Goal: Task Accomplishment & Management: Complete application form

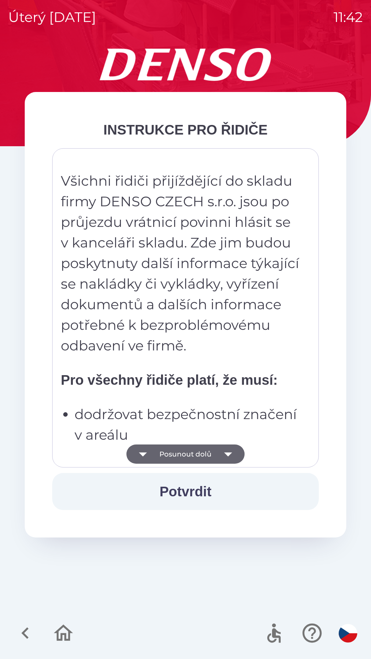
click at [229, 453] on icon "button" at bounding box center [228, 454] width 8 height 4
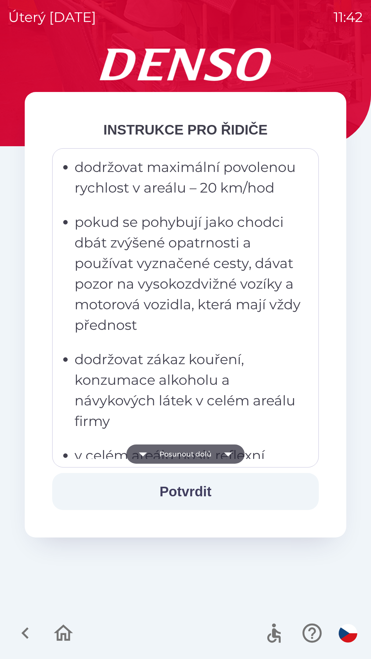
click at [232, 459] on icon "button" at bounding box center [227, 454] width 19 height 19
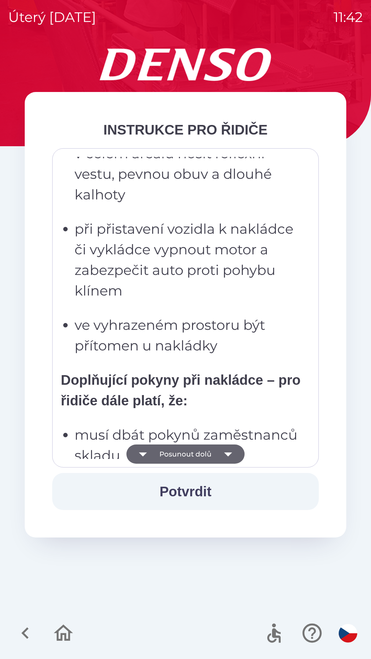
click at [231, 455] on icon "button" at bounding box center [227, 454] width 19 height 19
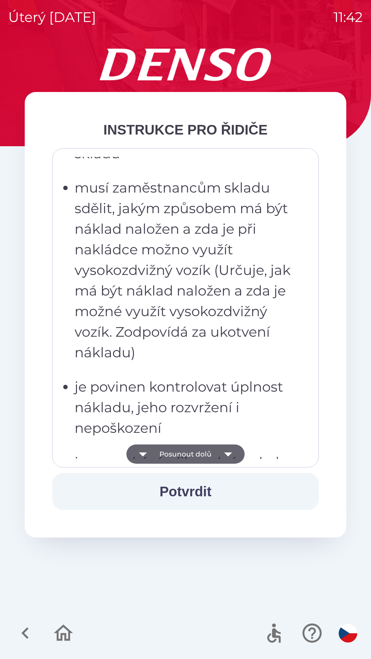
click at [232, 455] on icon "button" at bounding box center [227, 454] width 19 height 19
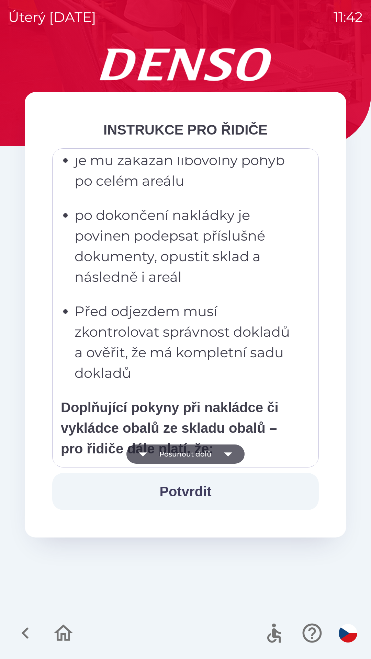
click at [231, 457] on icon "button" at bounding box center [227, 454] width 19 height 19
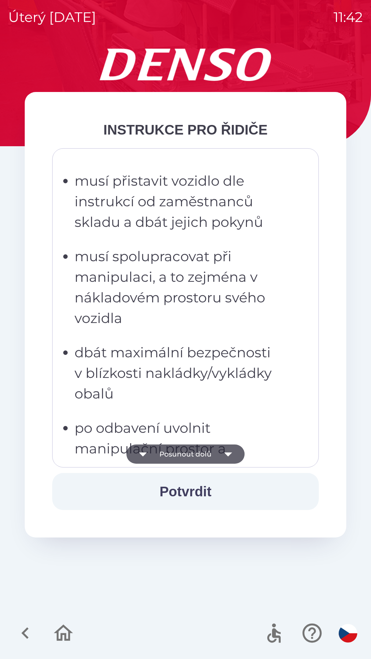
click at [214, 489] on button "Potvrdit" at bounding box center [185, 491] width 266 height 37
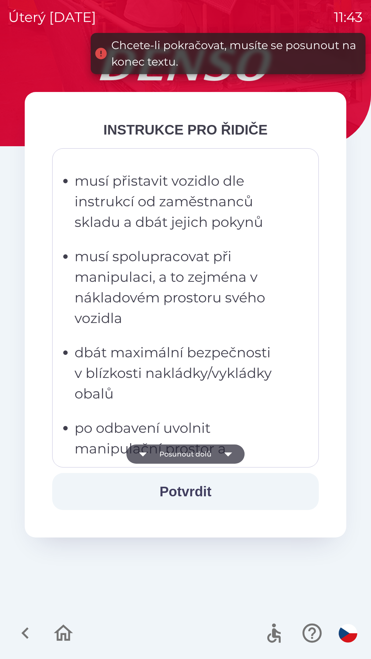
click at [232, 452] on icon "button" at bounding box center [227, 454] width 19 height 19
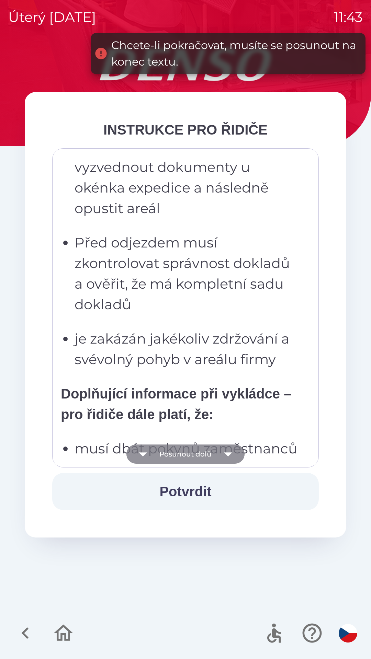
click at [232, 450] on icon "button" at bounding box center [227, 454] width 19 height 19
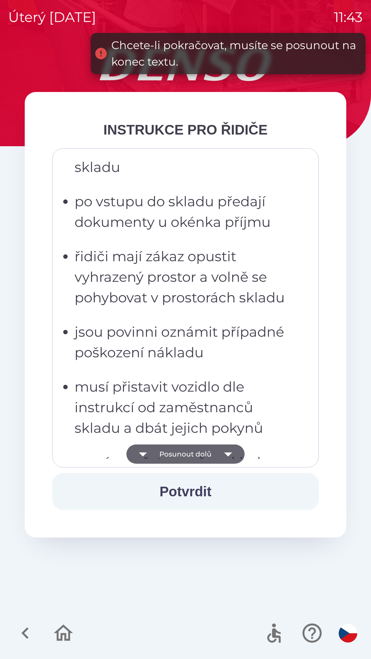
click at [230, 452] on icon "button" at bounding box center [227, 454] width 19 height 19
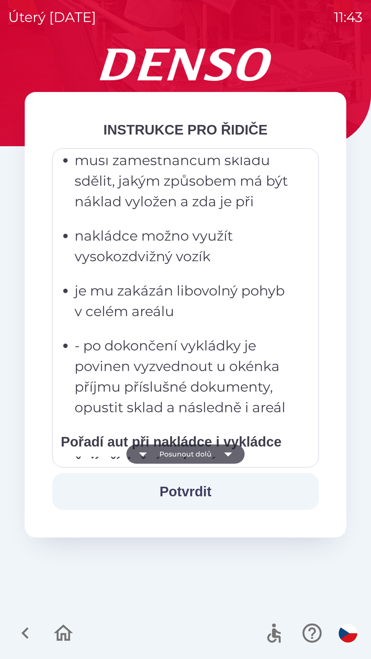
click at [231, 451] on icon "button" at bounding box center [227, 454] width 19 height 19
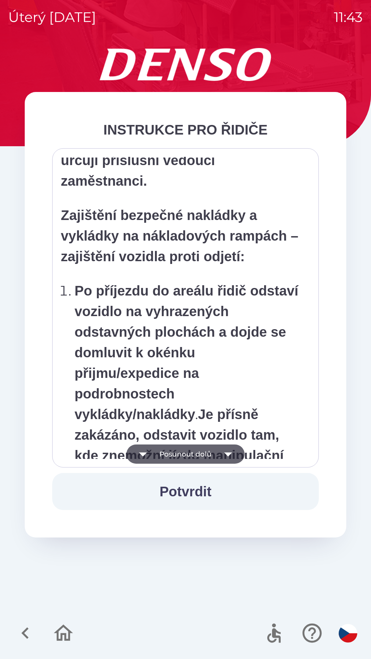
click at [231, 452] on icon "button" at bounding box center [227, 454] width 19 height 19
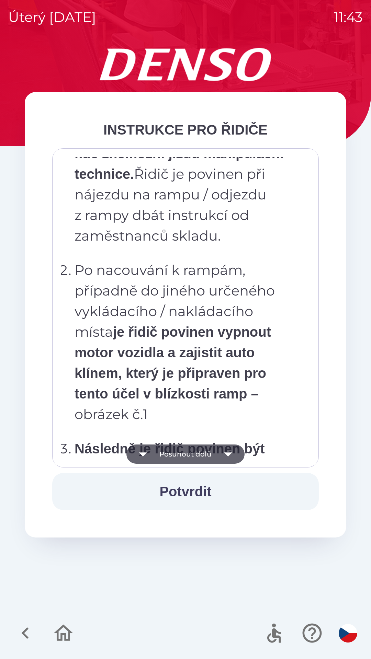
click at [232, 450] on icon "button" at bounding box center [227, 454] width 19 height 19
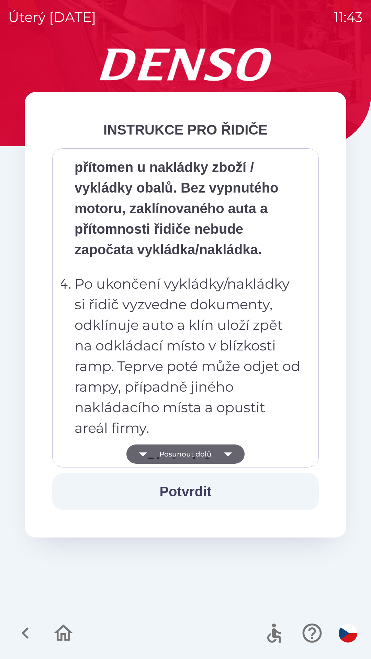
click at [230, 455] on icon "button" at bounding box center [227, 454] width 19 height 19
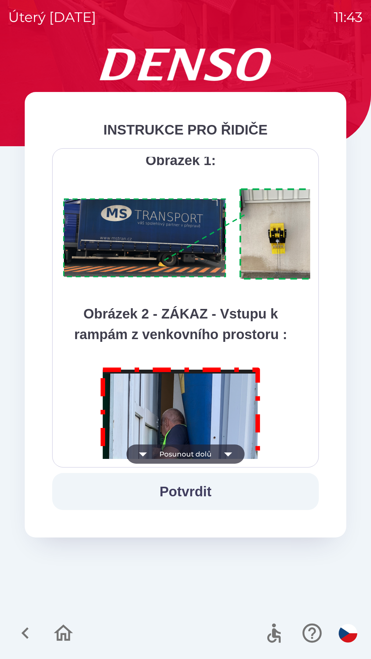
click at [232, 456] on icon "button" at bounding box center [227, 454] width 19 height 19
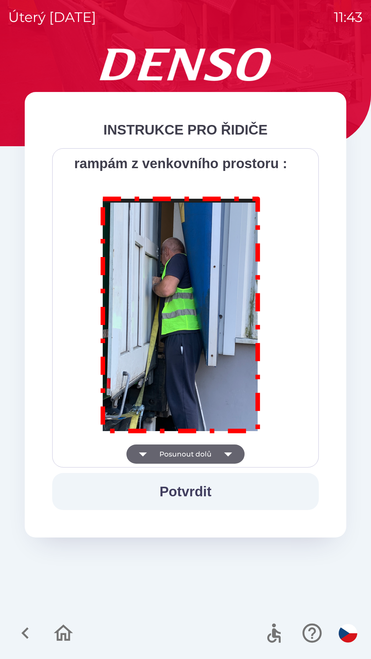
click at [233, 458] on div "Všichni řidiči přijíždějící do skladu firmy DENSO CZECH s.r.o. jsou po průjezdu…" at bounding box center [185, 308] width 249 height 302
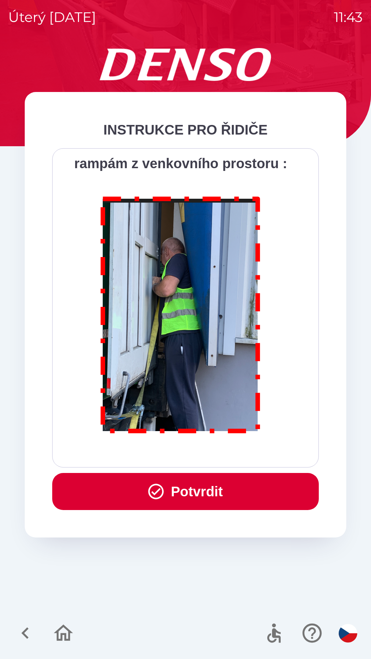
click at [160, 496] on icon "button" at bounding box center [156, 491] width 19 height 19
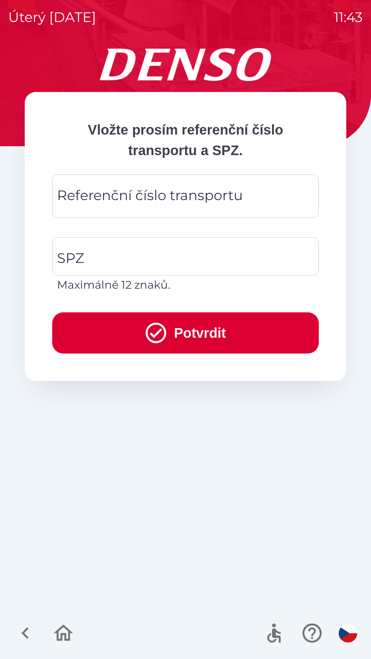
click at [257, 191] on input "Referenční číslo transportu" at bounding box center [185, 196] width 250 height 27
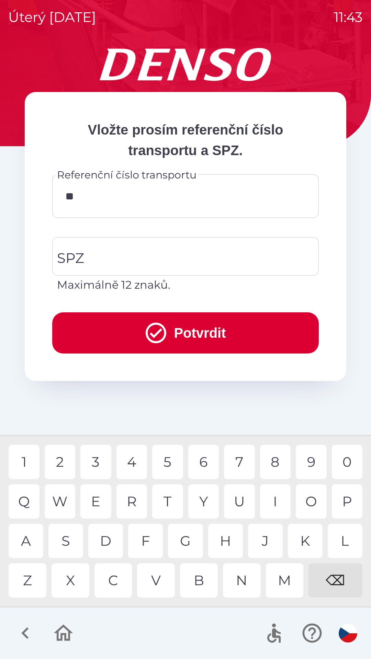
click at [27, 449] on div "1" at bounding box center [24, 462] width 31 height 34
click at [132, 455] on div "4" at bounding box center [131, 462] width 31 height 34
click at [347, 459] on div "0" at bounding box center [347, 462] width 31 height 34
click at [28, 461] on div "1" at bounding box center [24, 462] width 31 height 34
click at [171, 461] on div "5" at bounding box center [167, 462] width 31 height 34
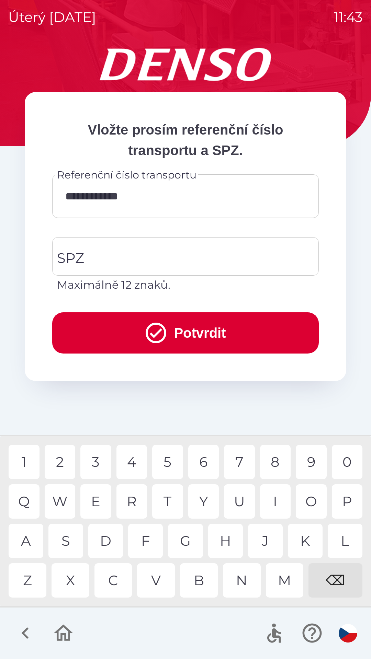
click at [128, 459] on div "4" at bounding box center [131, 462] width 31 height 34
type input "**********"
click at [312, 462] on div "9" at bounding box center [311, 462] width 31 height 34
click at [143, 260] on input "SPZ" at bounding box center [180, 256] width 250 height 32
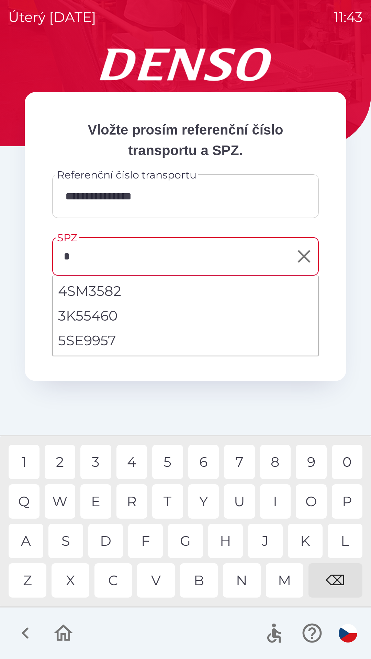
click at [169, 458] on div "5" at bounding box center [167, 462] width 31 height 34
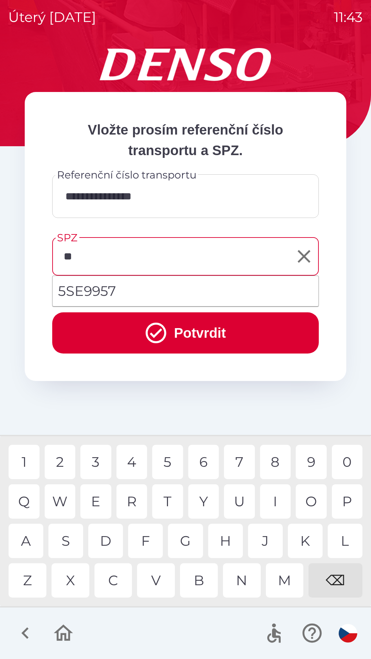
click at [66, 540] on div "S" at bounding box center [65, 541] width 35 height 34
click at [122, 287] on li "5SE9957" at bounding box center [186, 291] width 266 height 25
type input "*******"
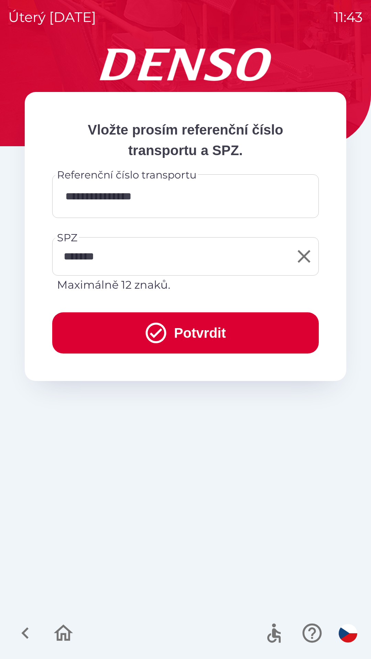
click at [208, 331] on button "Potvrdit" at bounding box center [185, 332] width 266 height 41
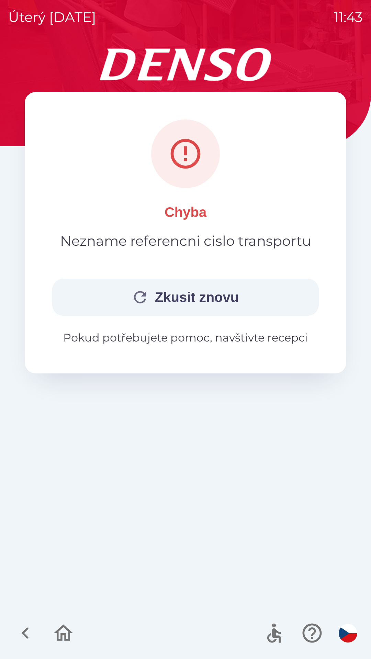
click at [228, 290] on button "Zkusit znovu" at bounding box center [185, 297] width 266 height 37
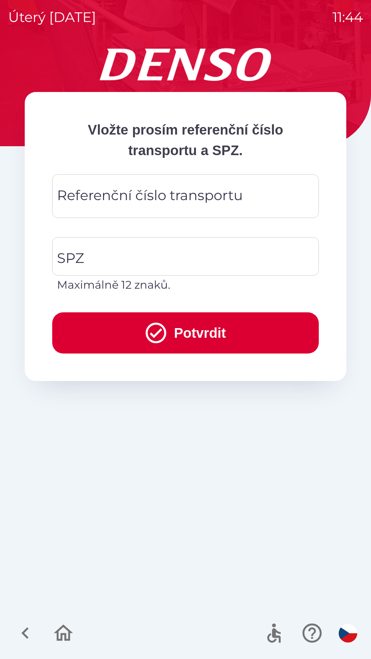
click at [188, 198] on div "Referenční číslo transportu Referenční číslo transportu" at bounding box center [185, 196] width 266 height 44
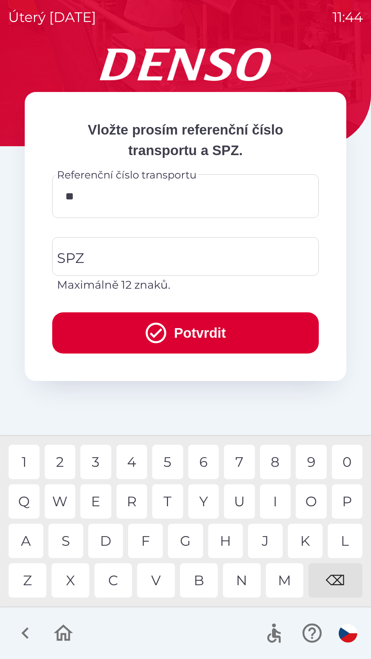
click at [341, 466] on div "0" at bounding box center [347, 462] width 31 height 34
click at [342, 460] on div "0" at bounding box center [347, 462] width 31 height 34
click at [275, 460] on div "8" at bounding box center [275, 462] width 31 height 34
click at [315, 461] on div "9" at bounding box center [311, 462] width 31 height 34
type input "********"
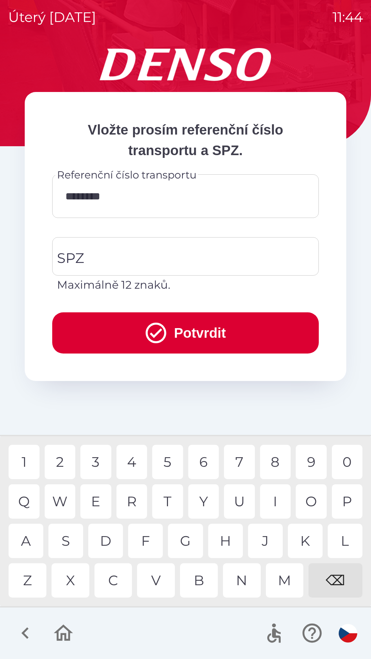
click at [91, 464] on div "3" at bounding box center [95, 462] width 31 height 34
click at [153, 250] on input "SPZ" at bounding box center [180, 256] width 250 height 32
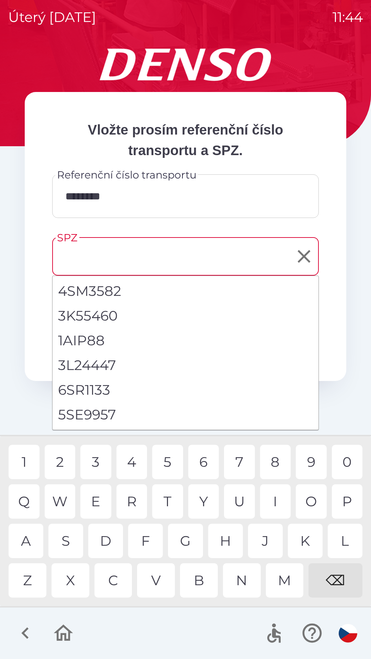
click at [107, 415] on li "5SE9957" at bounding box center [186, 414] width 266 height 25
type input "*******"
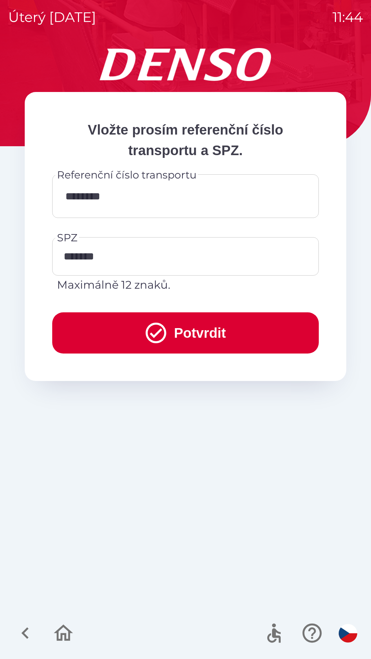
click at [219, 333] on button "Potvrdit" at bounding box center [185, 332] width 266 height 41
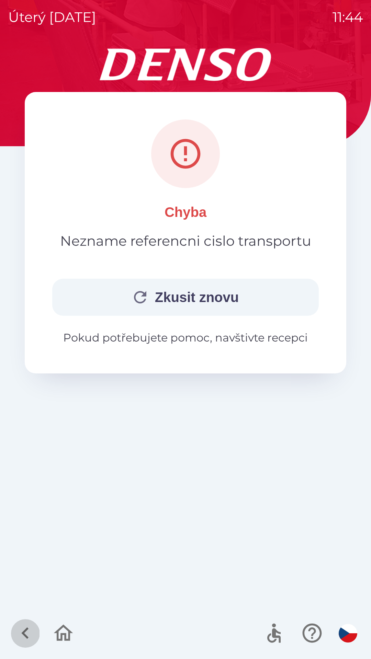
click at [33, 632] on icon "button" at bounding box center [25, 633] width 23 height 23
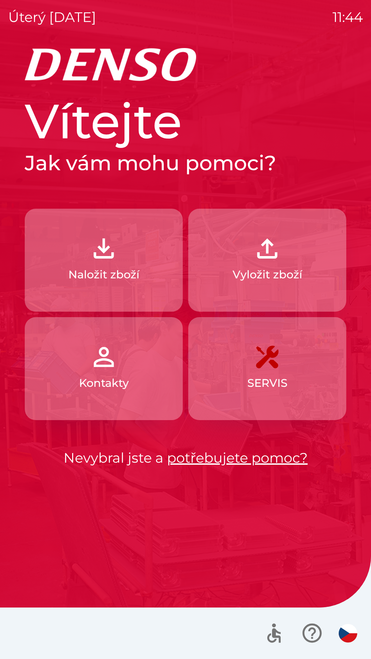
click at [131, 368] on button "Kontakty" at bounding box center [104, 368] width 158 height 103
click at [77, 254] on button "Naložit zboží" at bounding box center [104, 260] width 158 height 103
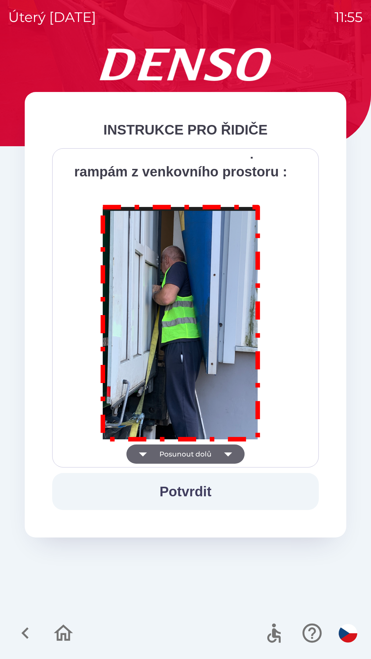
scroll to position [3858, 0]
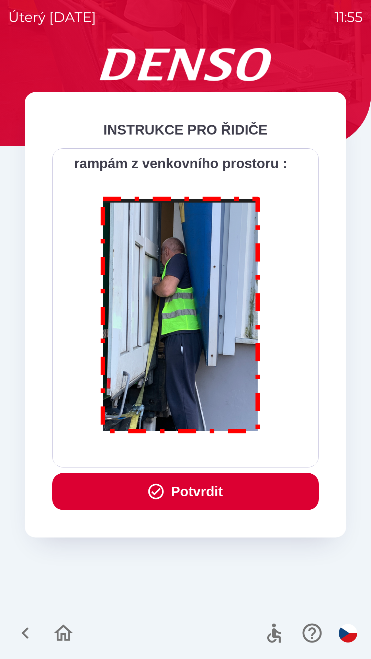
click at [161, 489] on icon "button" at bounding box center [156, 491] width 19 height 19
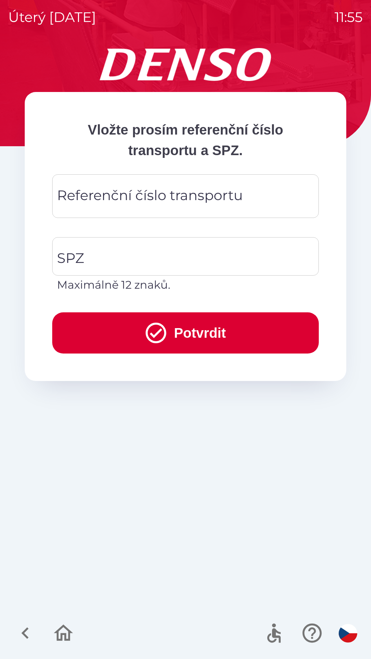
click at [175, 201] on div "Referenční číslo transportu Referenční číslo transportu" at bounding box center [185, 196] width 266 height 44
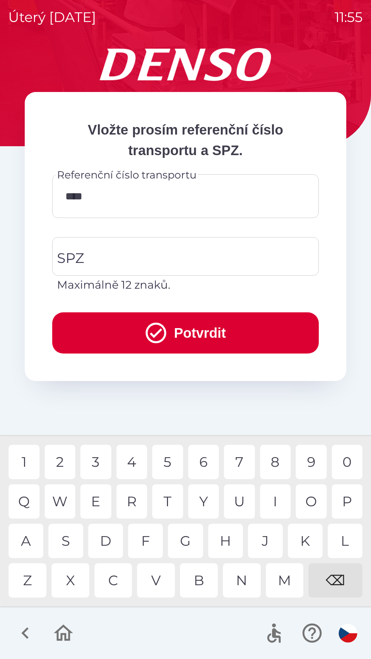
click at [242, 462] on div "7" at bounding box center [239, 462] width 31 height 34
type input "******"
click at [213, 262] on input "SPZ" at bounding box center [180, 256] width 250 height 32
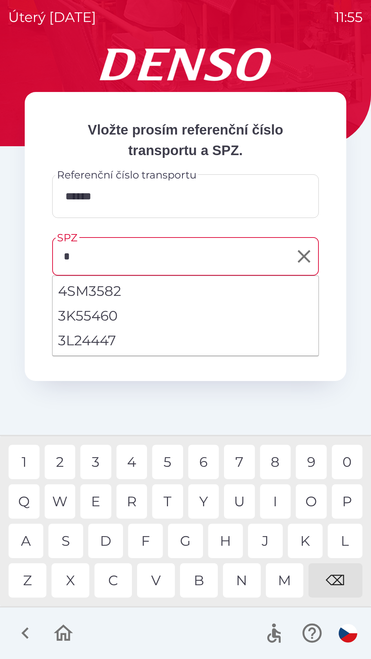
click at [134, 461] on div "4" at bounding box center [131, 462] width 31 height 34
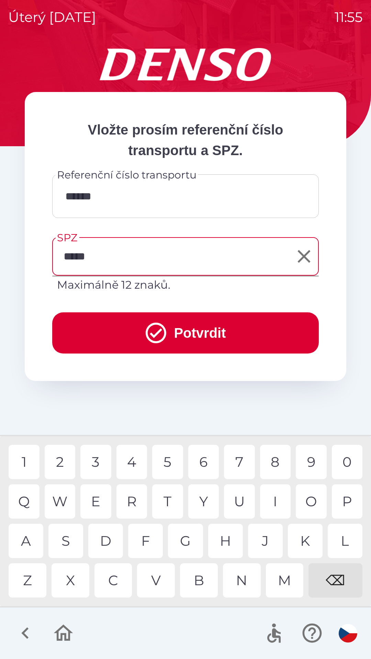
click at [306, 460] on div "9" at bounding box center [311, 462] width 31 height 34
type input "*******"
click at [222, 330] on button "Potvrdit" at bounding box center [185, 332] width 266 height 41
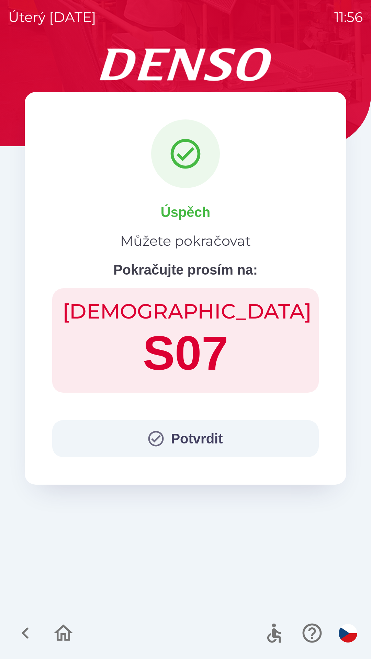
click at [217, 449] on button "Potvrdit" at bounding box center [185, 438] width 266 height 37
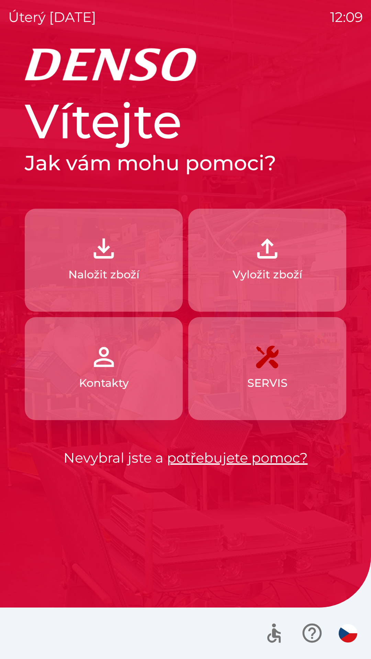
click at [268, 256] on img "button" at bounding box center [267, 248] width 30 height 30
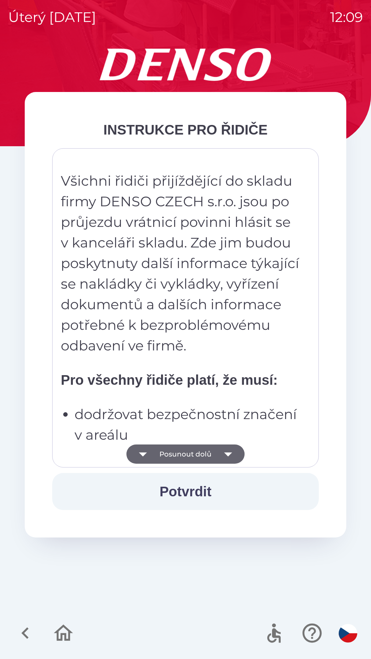
click at [195, 492] on button "Potvrdit" at bounding box center [185, 491] width 266 height 37
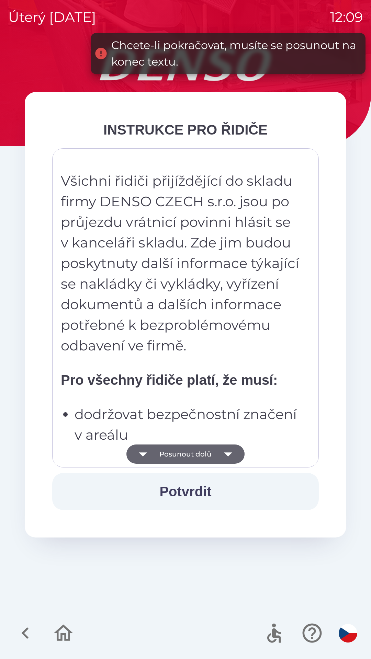
click at [201, 453] on button "Posunout dolů" at bounding box center [185, 454] width 118 height 19
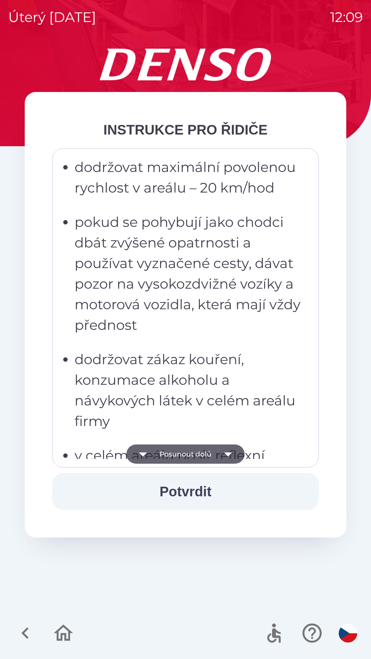
click at [192, 493] on button "Potvrdit" at bounding box center [185, 491] width 266 height 37
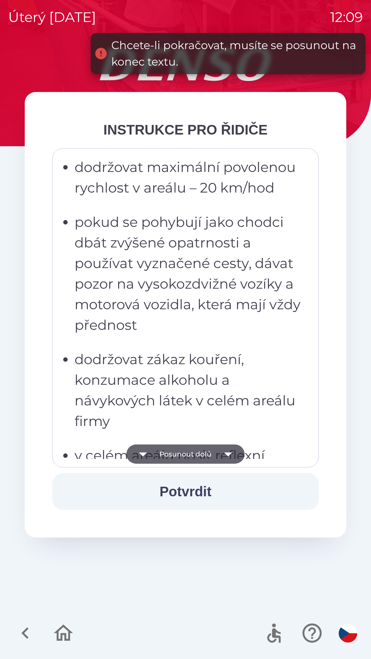
click at [195, 453] on button "Posunout dolů" at bounding box center [185, 454] width 118 height 19
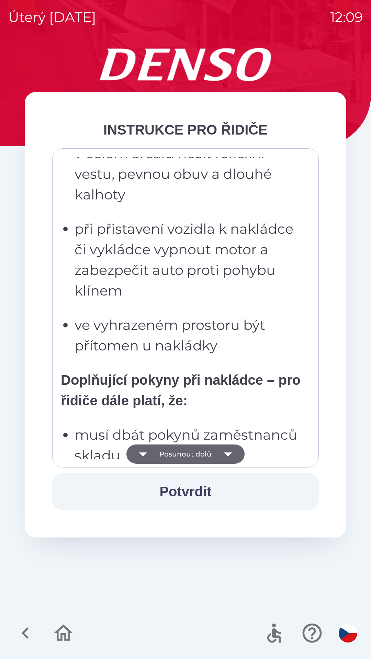
click at [195, 491] on button "Potvrdit" at bounding box center [185, 491] width 266 height 37
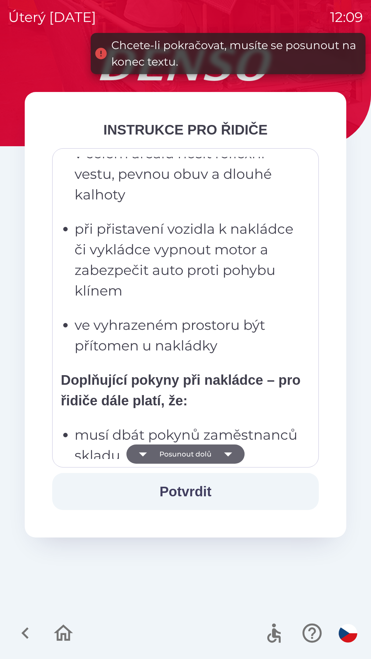
click at [195, 450] on button "Posunout dolů" at bounding box center [185, 454] width 118 height 19
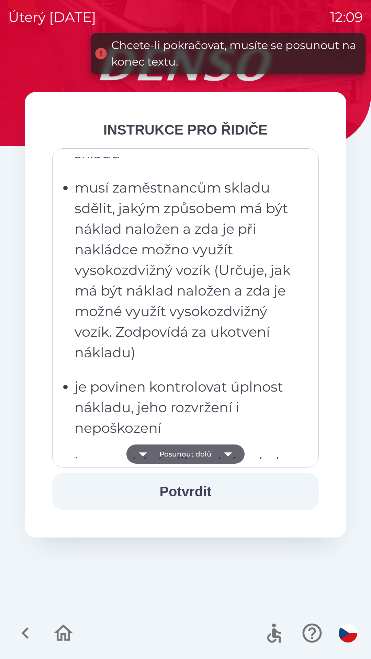
click at [205, 505] on button "Potvrdit" at bounding box center [185, 491] width 266 height 37
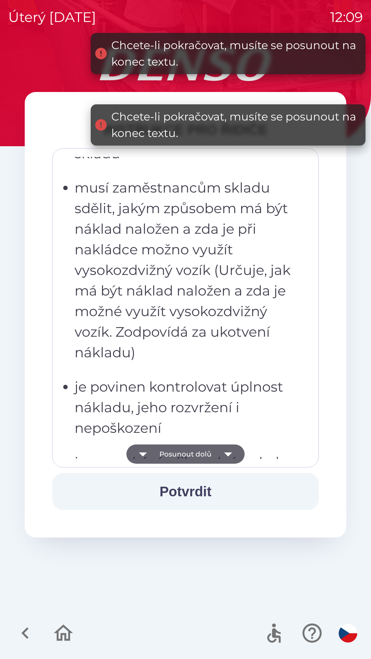
click at [203, 493] on button "Potvrdit" at bounding box center [185, 491] width 266 height 37
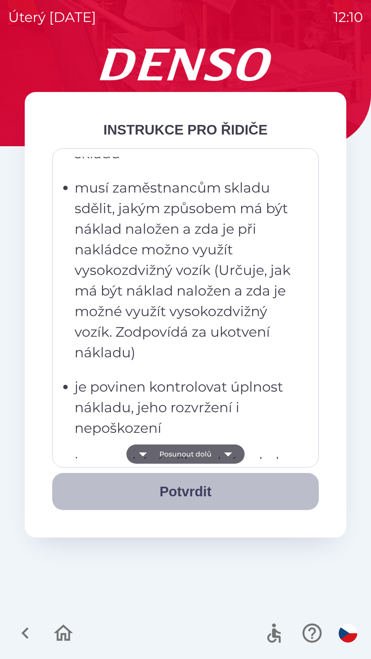
click at [194, 495] on button "Potvrdit" at bounding box center [185, 491] width 266 height 37
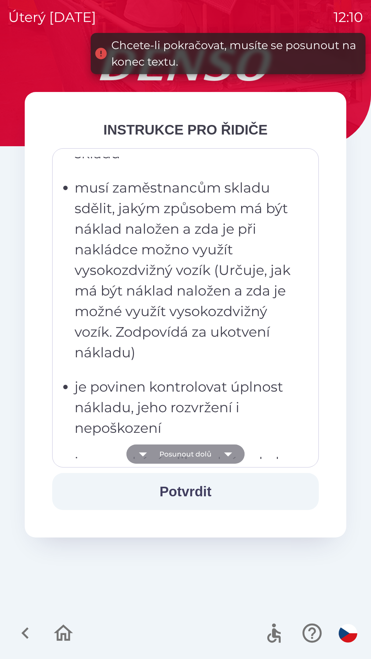
click at [193, 454] on button "Posunout dolů" at bounding box center [185, 454] width 118 height 19
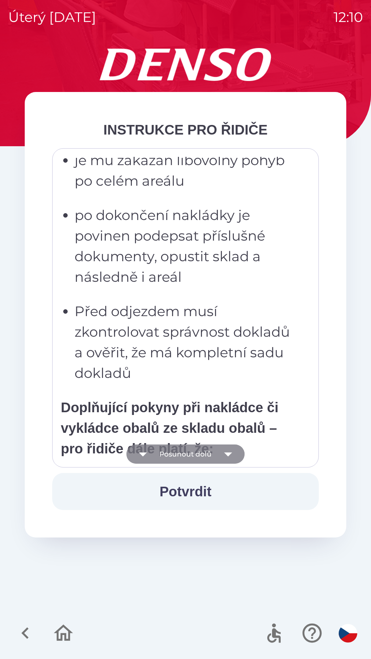
click at [205, 456] on button "Posunout dolů" at bounding box center [185, 454] width 118 height 19
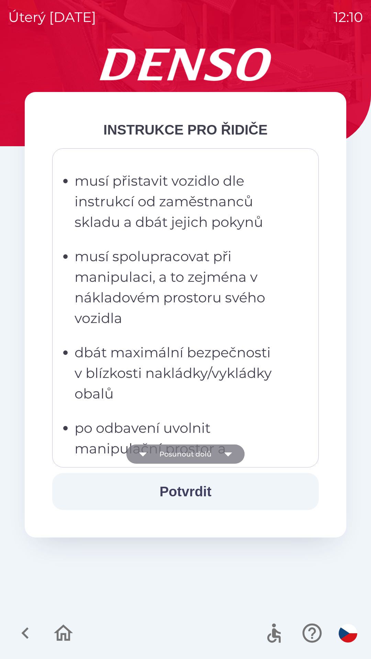
click at [202, 454] on button "Posunout dolů" at bounding box center [185, 454] width 118 height 19
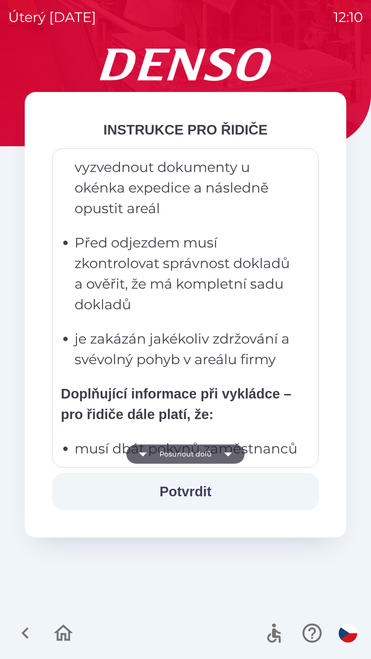
click at [200, 453] on button "Posunout dolů" at bounding box center [185, 454] width 118 height 19
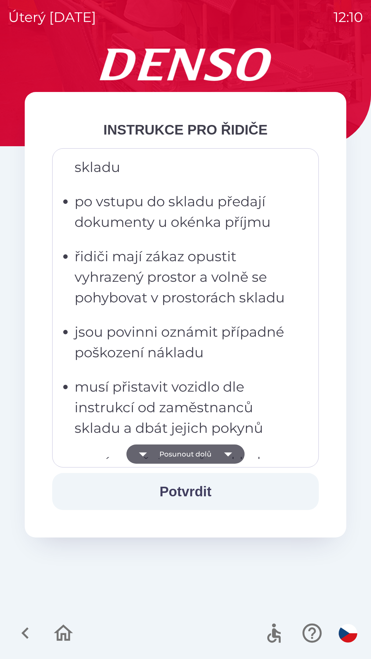
click at [198, 453] on button "Posunout dolů" at bounding box center [185, 454] width 118 height 19
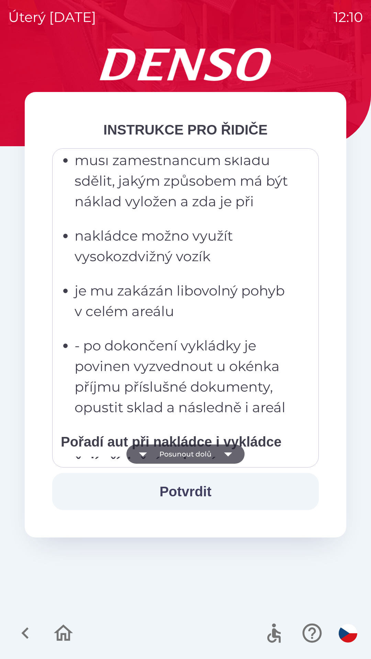
click at [202, 452] on button "Posunout dolů" at bounding box center [185, 454] width 118 height 19
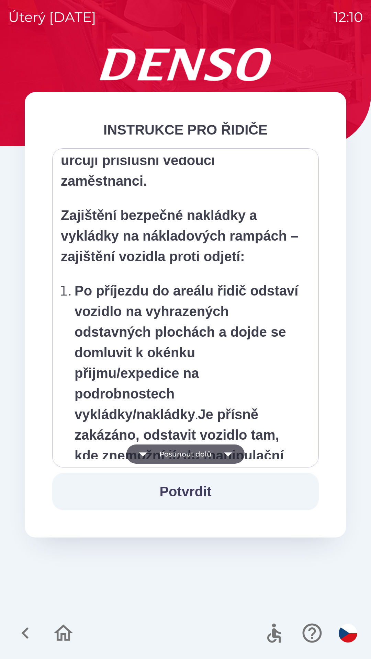
click at [201, 451] on button "Posunout dolů" at bounding box center [185, 454] width 118 height 19
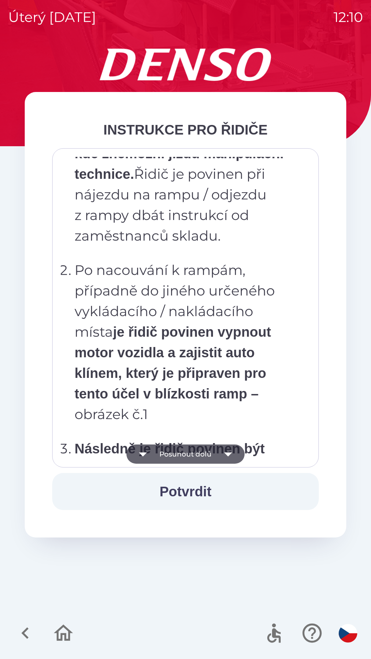
click at [200, 459] on button "Posunout dolů" at bounding box center [185, 454] width 118 height 19
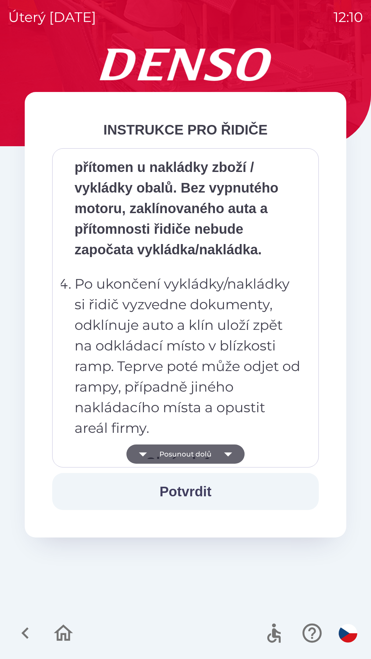
click at [194, 454] on button "Posunout dolů" at bounding box center [185, 454] width 118 height 19
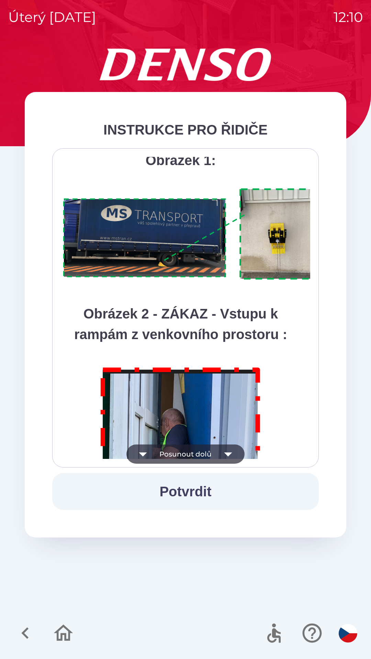
click at [201, 454] on button "Posunout dolů" at bounding box center [185, 454] width 118 height 19
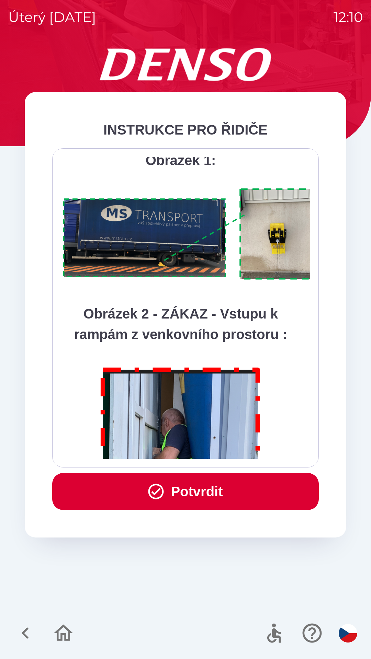
scroll to position [3858, 0]
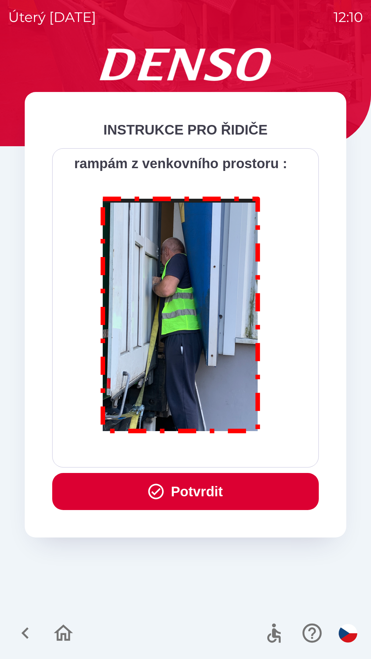
click at [154, 494] on icon "button" at bounding box center [156, 491] width 19 height 19
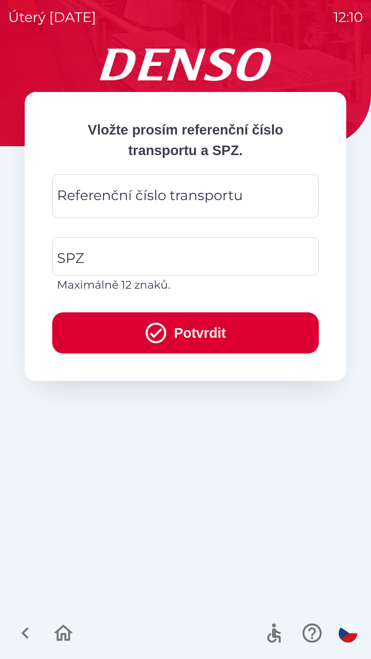
click at [265, 200] on input "Referenční číslo transportu" at bounding box center [185, 196] width 250 height 27
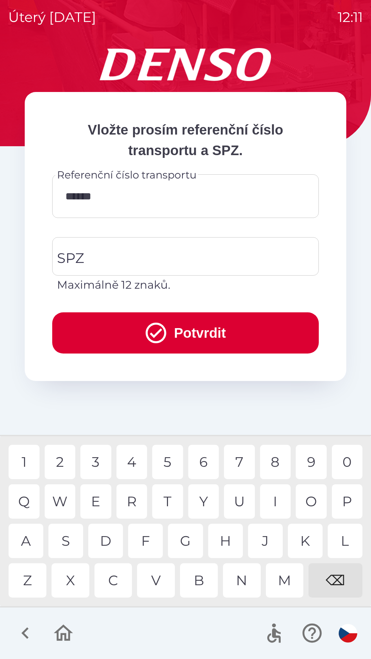
click at [23, 461] on div "1" at bounding box center [24, 462] width 31 height 34
type input "*******"
click at [316, 462] on div "9" at bounding box center [311, 462] width 31 height 34
click at [137, 262] on input "SPZ" at bounding box center [180, 256] width 250 height 32
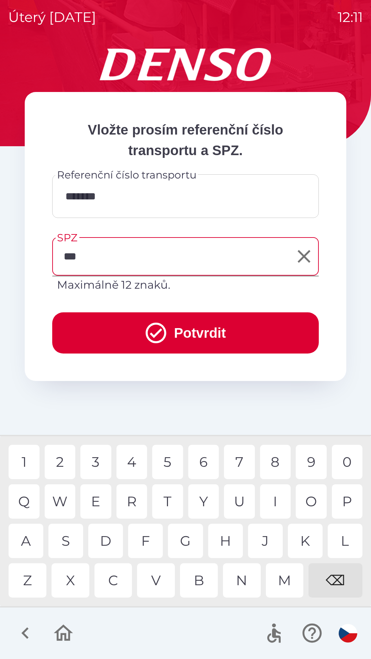
click at [244, 501] on div "U" at bounding box center [239, 501] width 31 height 34
click at [238, 461] on div "7" at bounding box center [239, 462] width 31 height 34
type input "*******"
click at [133, 463] on div "4" at bounding box center [131, 462] width 31 height 34
click at [205, 331] on button "Potvrdit" at bounding box center [185, 332] width 266 height 41
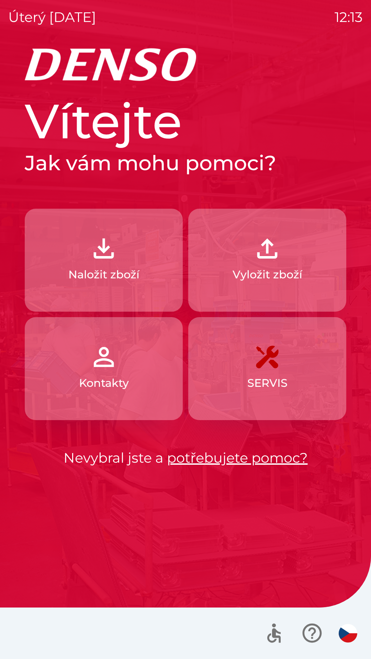
click at [111, 268] on p "Naložit zboží" at bounding box center [103, 274] width 71 height 16
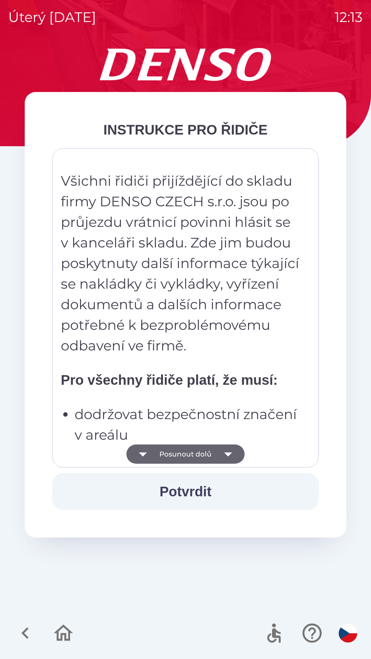
click at [181, 341] on p "Všichni řidiči přijíždějící do skladu firmy DENSO CZECH s.r.o. jsou po průjezdu…" at bounding box center [181, 263] width 240 height 185
click at [187, 294] on p "Všichni řidiči přijíždějící do skladu firmy DENSO CZECH s.r.o. jsou po průjezdu…" at bounding box center [181, 263] width 240 height 185
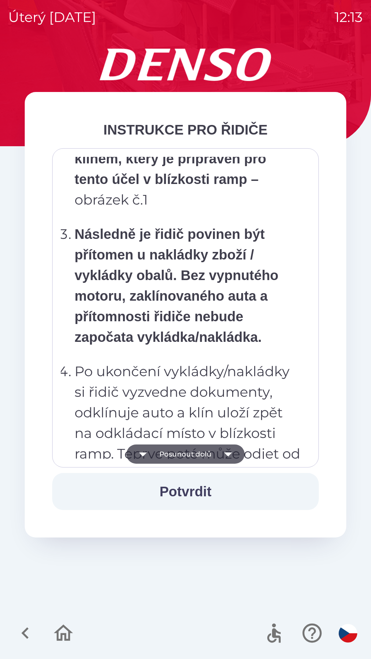
scroll to position [3858, 0]
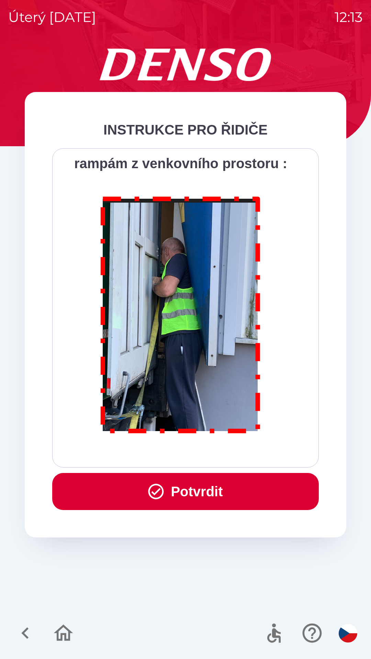
click at [207, 488] on button "Potvrdit" at bounding box center [185, 491] width 266 height 37
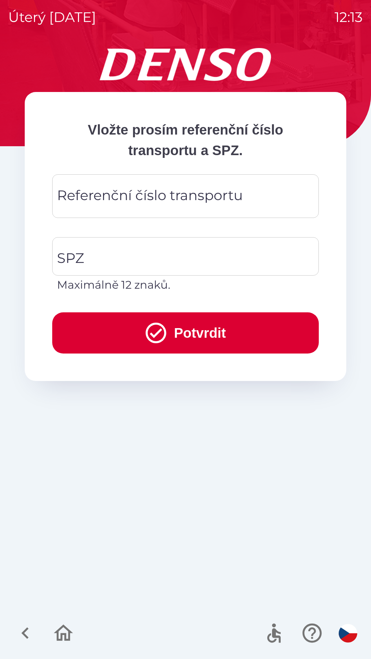
click at [132, 200] on div "Referenční číslo transportu Referenční číslo transportu" at bounding box center [185, 196] width 266 height 44
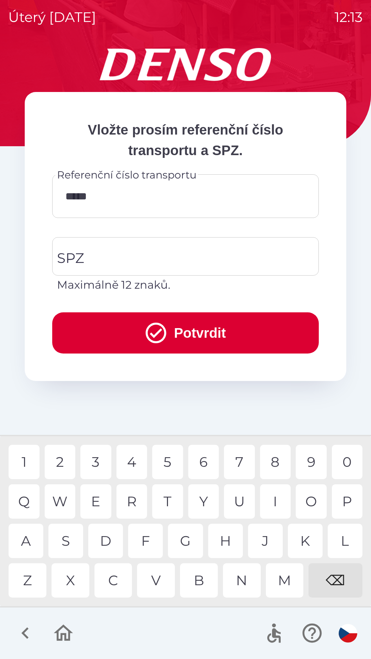
type input "******"
click at [117, 253] on input "SPZ" at bounding box center [180, 256] width 250 height 32
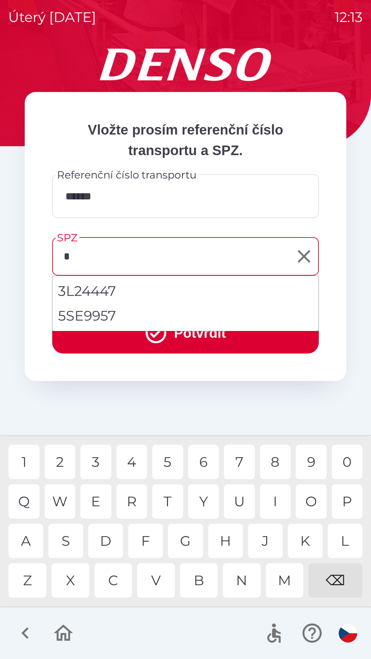
click at [242, 457] on div "7" at bounding box center [239, 462] width 31 height 34
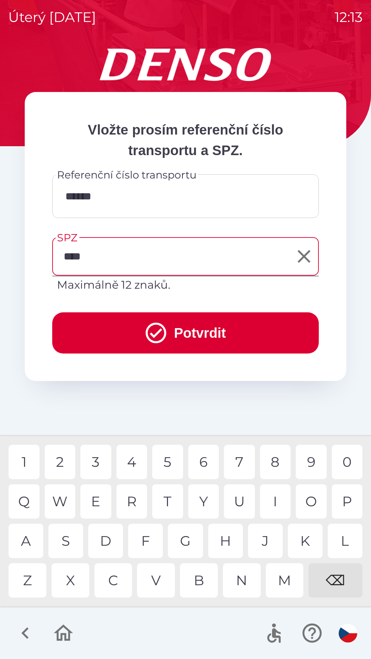
click at [92, 461] on div "3" at bounding box center [95, 462] width 31 height 34
click at [171, 462] on div "5" at bounding box center [167, 462] width 31 height 34
type input "*******"
click at [178, 327] on button "Potvrdit" at bounding box center [185, 332] width 266 height 41
